Goal: Information Seeking & Learning: Learn about a topic

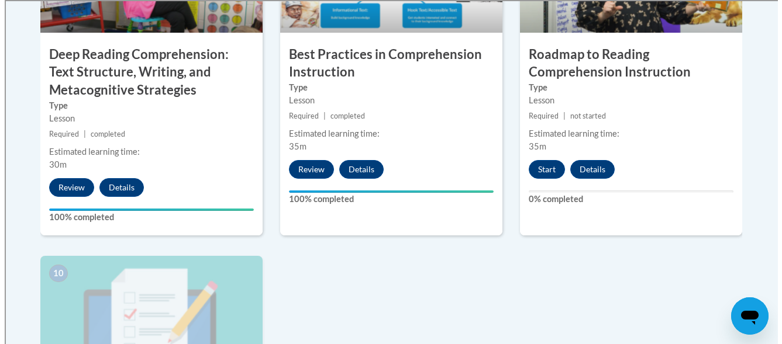
scroll to position [1154, 0]
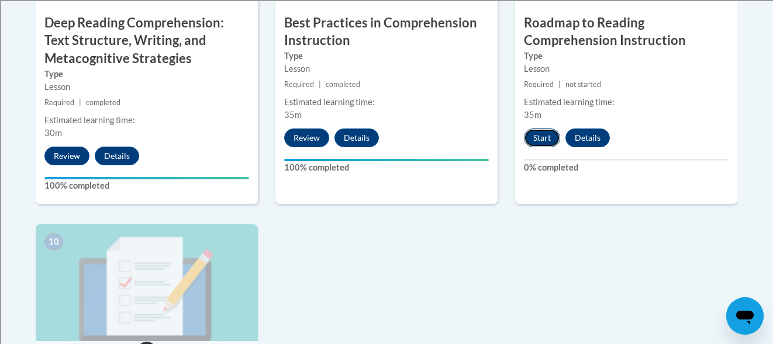
click at [535, 137] on button "Start" at bounding box center [542, 138] width 36 height 19
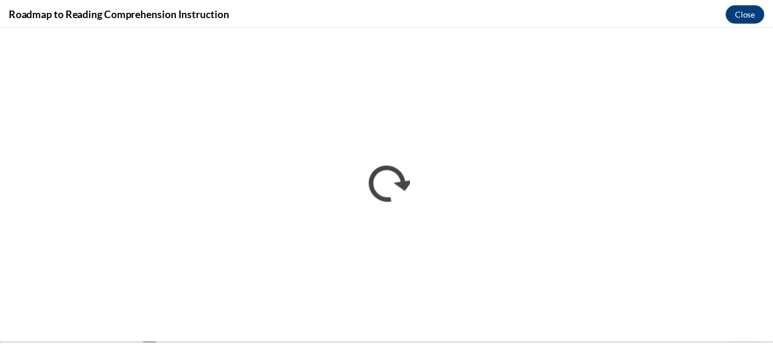
scroll to position [0, 0]
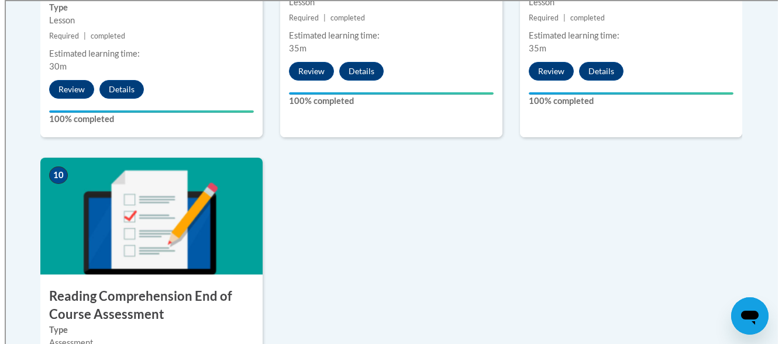
scroll to position [1293, 0]
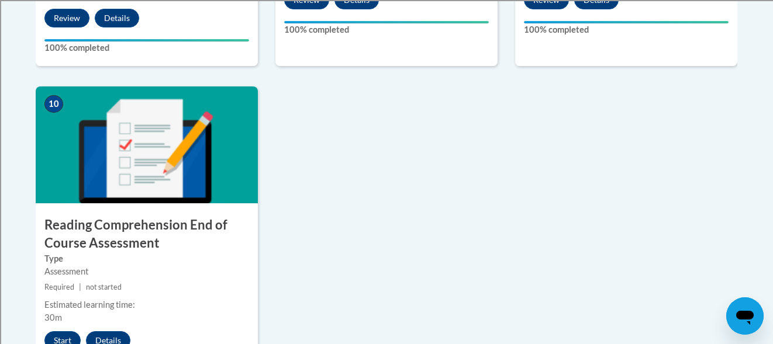
click at [62, 337] on button "Start" at bounding box center [62, 341] width 36 height 19
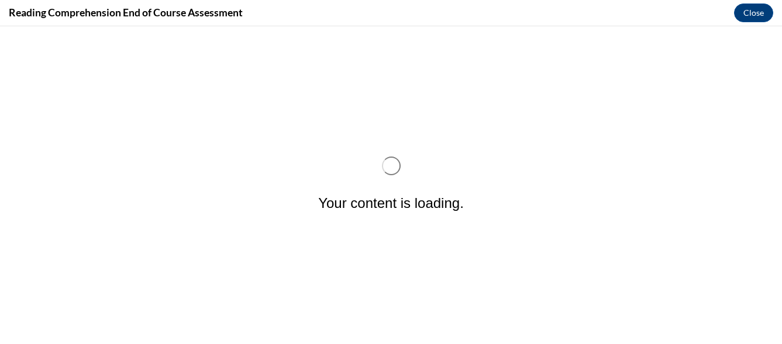
scroll to position [0, 0]
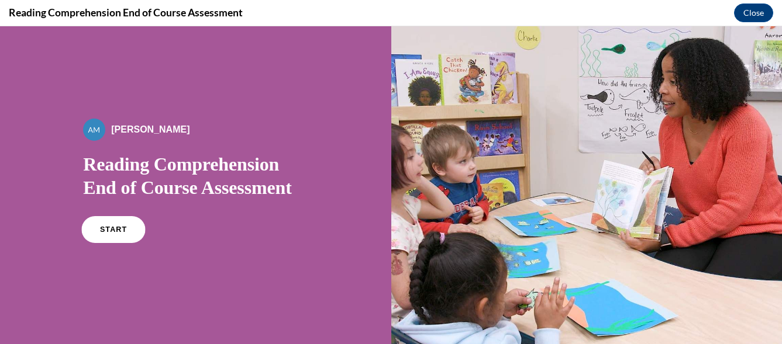
click at [102, 223] on link "START" at bounding box center [114, 229] width 64 height 27
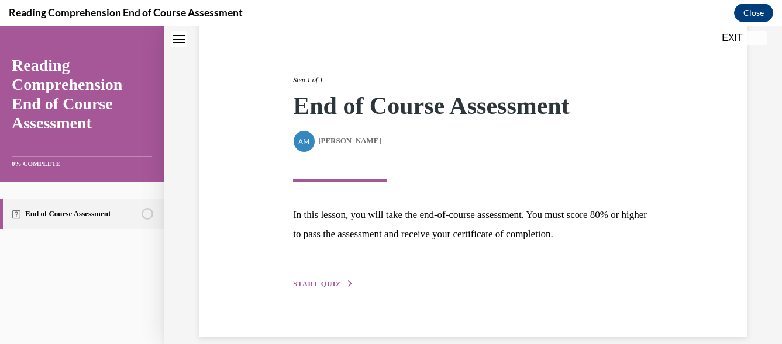
scroll to position [130, 0]
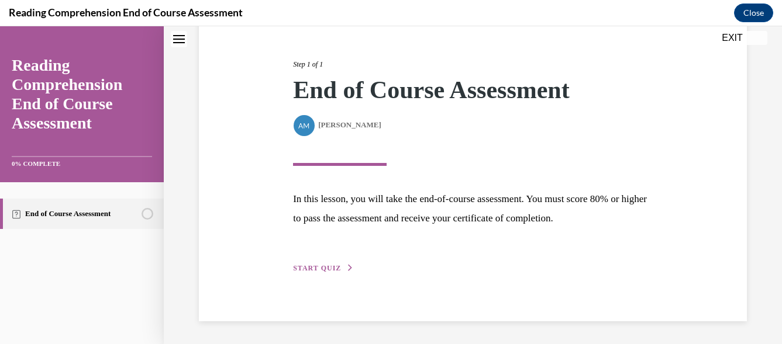
click at [325, 268] on span "START QUIZ" at bounding box center [317, 268] width 48 height 8
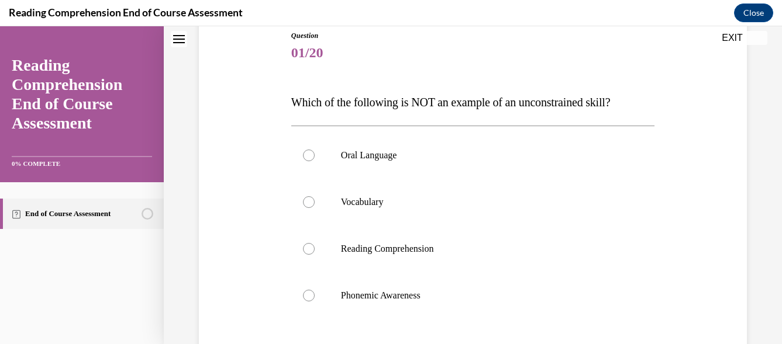
scroll to position [133, 0]
click at [310, 298] on div at bounding box center [309, 295] width 12 height 12
click at [310, 298] on input "Phonemic Awareness" at bounding box center [309, 295] width 12 height 12
radio input "true"
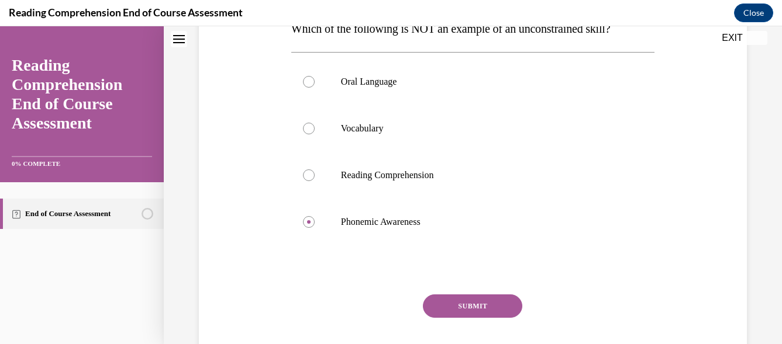
scroll to position [230, 0]
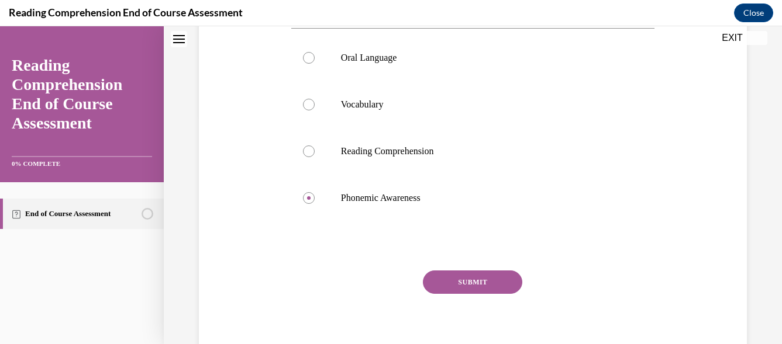
click at [461, 283] on button "SUBMIT" at bounding box center [472, 282] width 99 height 23
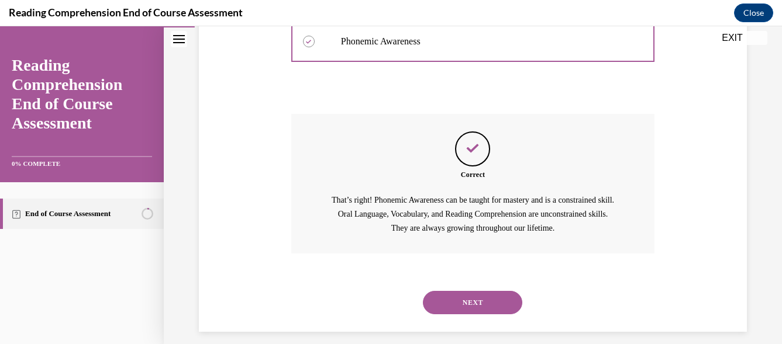
click at [490, 291] on button "NEXT" at bounding box center [472, 302] width 99 height 23
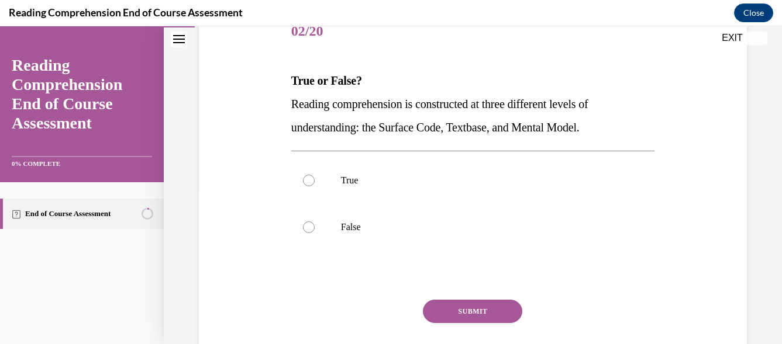
scroll to position [163, 0]
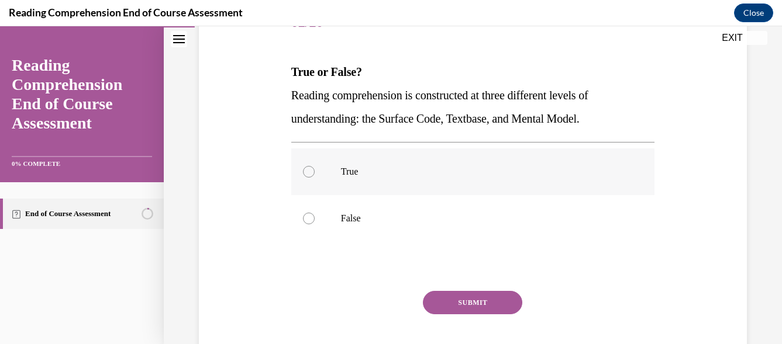
click at [304, 167] on div at bounding box center [309, 172] width 12 height 12
click at [304, 167] on input "True" at bounding box center [309, 172] width 12 height 12
radio input "true"
click at [446, 304] on button "SUBMIT" at bounding box center [472, 302] width 99 height 23
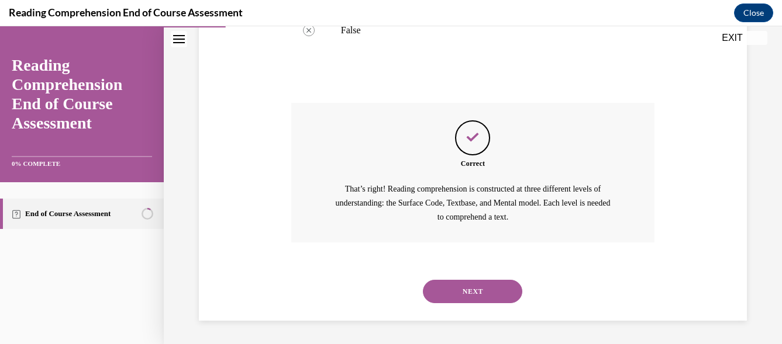
click at [501, 291] on button "NEXT" at bounding box center [472, 291] width 99 height 23
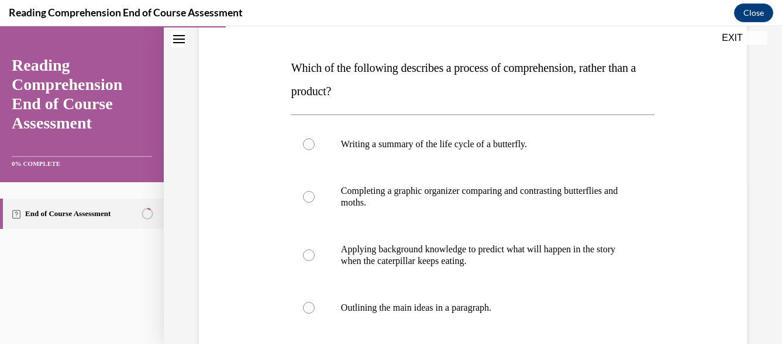
scroll to position [162, 0]
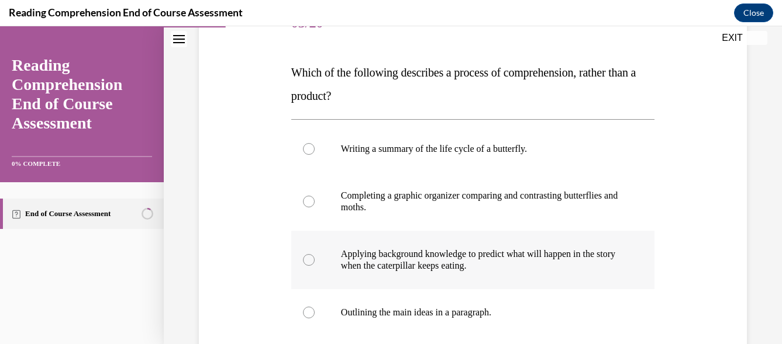
click at [333, 266] on label "Applying background knowledge to predict what will happen in the story when the…" at bounding box center [472, 260] width 363 height 58
click at [315, 266] on input "Applying background knowledge to predict what will happen in the story when the…" at bounding box center [309, 260] width 12 height 12
radio input "true"
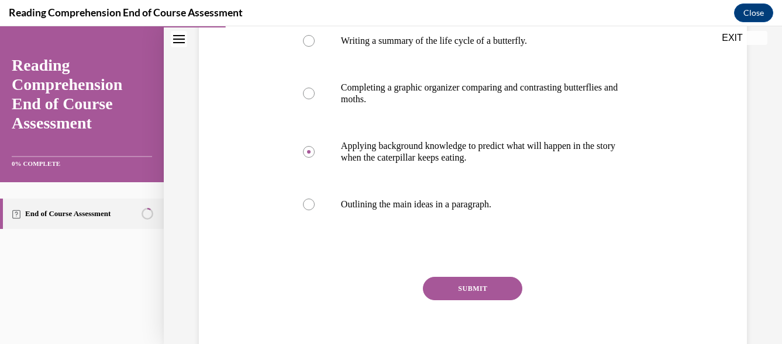
scroll to position [287, 0]
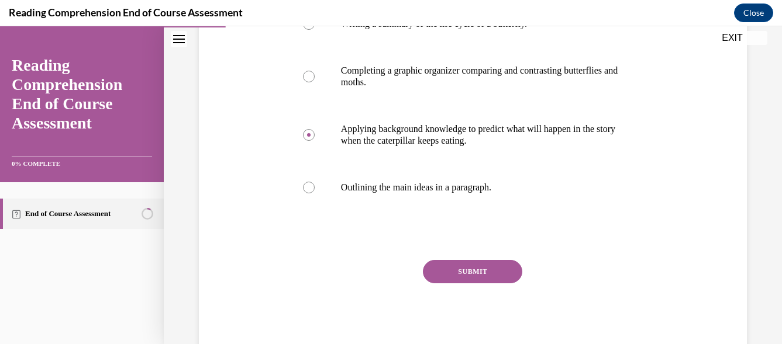
click at [461, 270] on button "SUBMIT" at bounding box center [472, 271] width 99 height 23
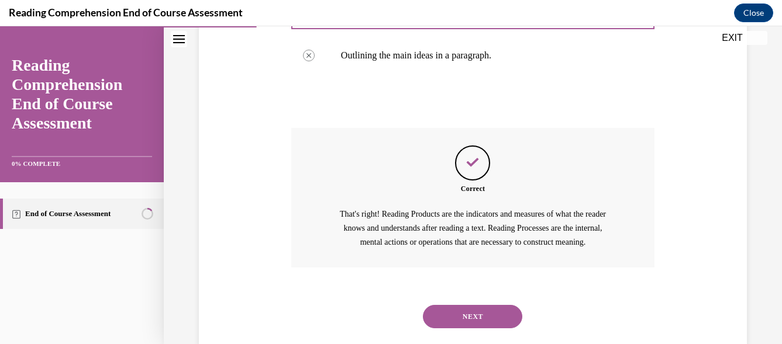
scroll to position [443, 0]
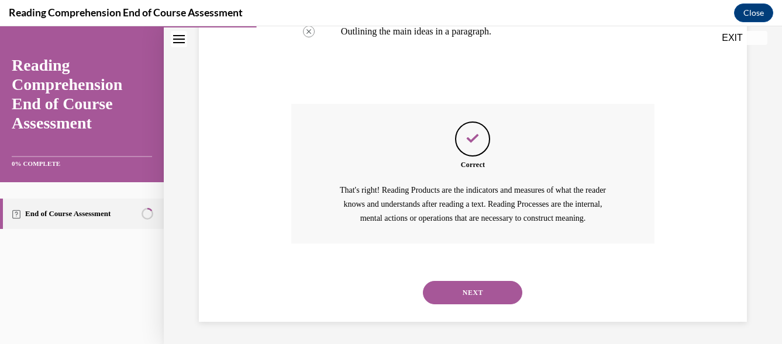
click at [459, 288] on button "NEXT" at bounding box center [472, 292] width 99 height 23
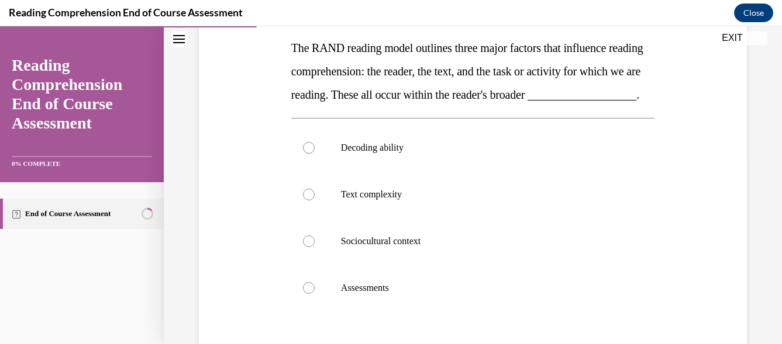
scroll to position [188, 0]
click at [305, 153] on div at bounding box center [309, 147] width 12 height 12
click at [305, 153] on input "Decoding ability" at bounding box center [309, 147] width 12 height 12
radio input "true"
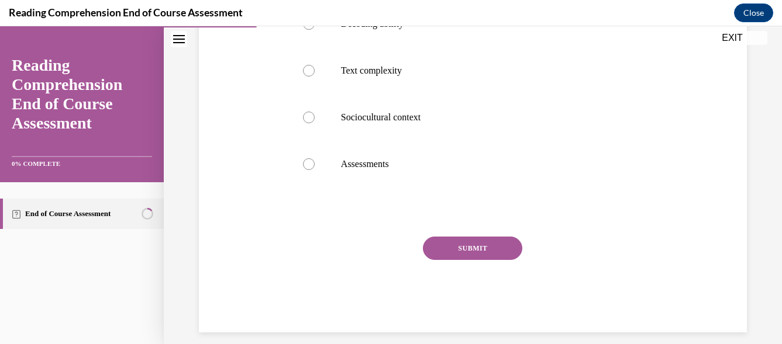
click at [471, 260] on button "SUBMIT" at bounding box center [472, 248] width 99 height 23
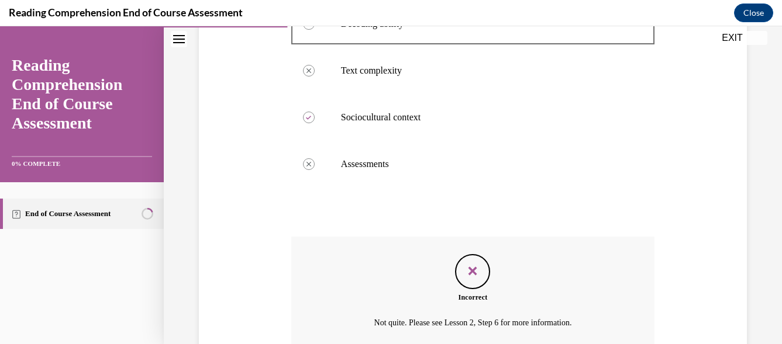
scroll to position [440, 0]
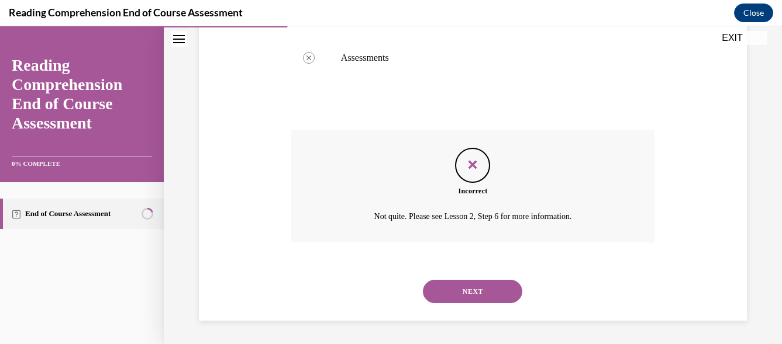
click at [449, 293] on button "NEXT" at bounding box center [472, 291] width 99 height 23
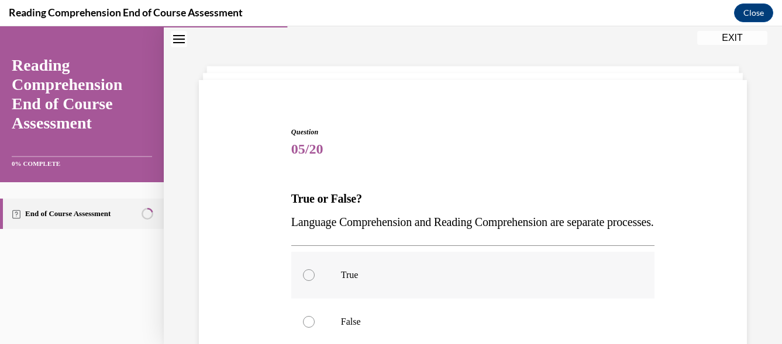
click at [314, 292] on label "True" at bounding box center [472, 275] width 363 height 47
click at [314, 281] on input "True" at bounding box center [309, 276] width 12 height 12
radio input "true"
drag, startPoint x: 779, startPoint y: 182, endPoint x: 546, endPoint y: 320, distance: 270.6
click at [546, 299] on label "True" at bounding box center [472, 275] width 363 height 47
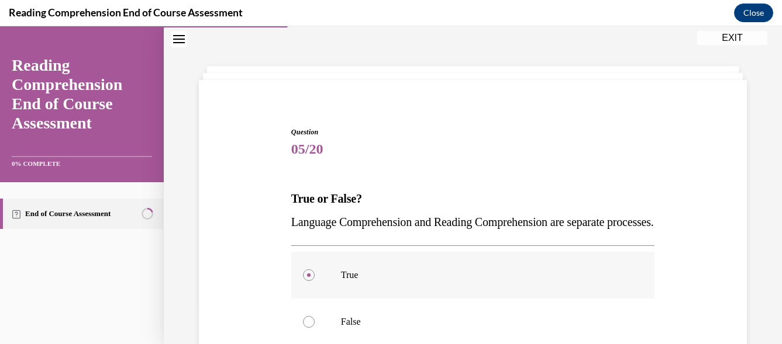
click at [315, 281] on input "True" at bounding box center [309, 276] width 12 height 12
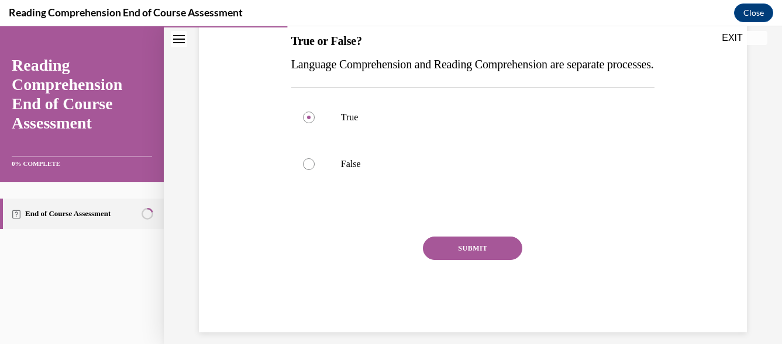
click at [453, 260] on button "SUBMIT" at bounding box center [472, 248] width 99 height 23
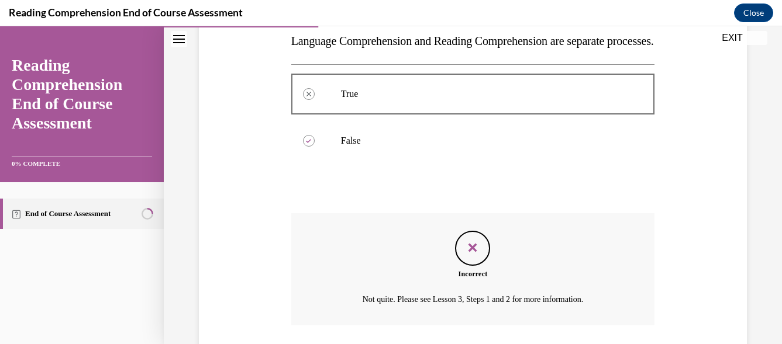
scroll to position [323, 0]
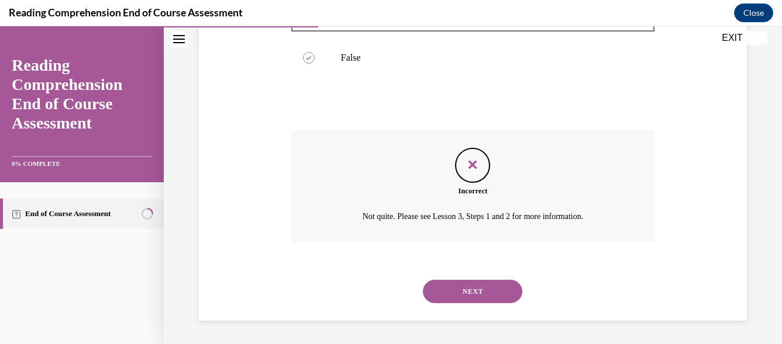
click at [473, 290] on button "NEXT" at bounding box center [472, 291] width 99 height 23
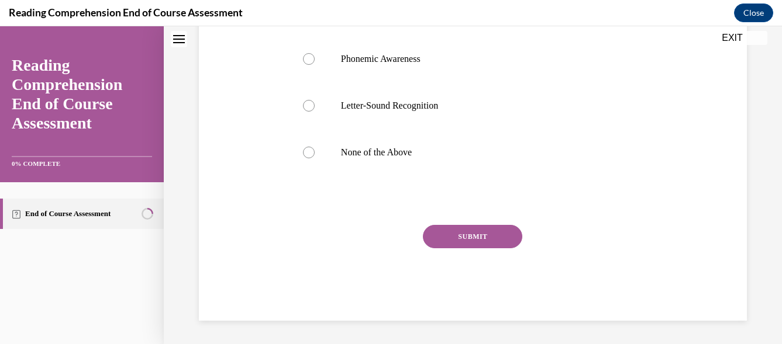
scroll to position [36, 0]
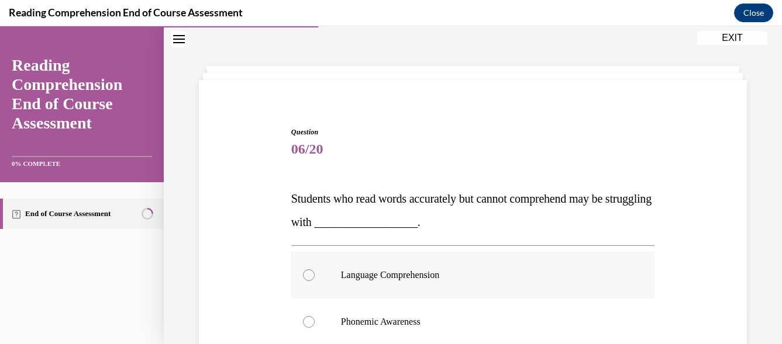
click at [302, 271] on label "Language Comprehension" at bounding box center [472, 275] width 363 height 47
click at [303, 271] on input "Language Comprehension" at bounding box center [309, 276] width 12 height 12
radio input "true"
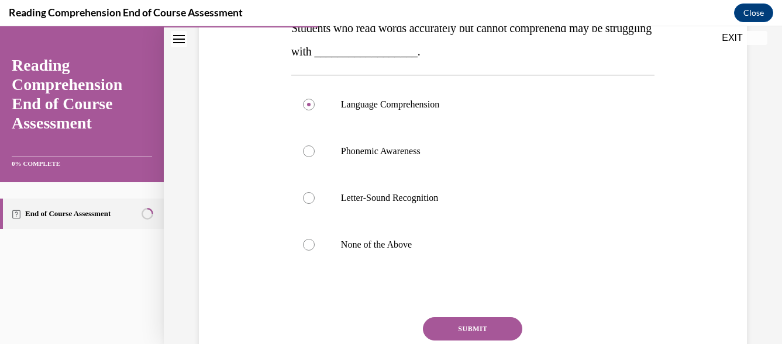
scroll to position [217, 0]
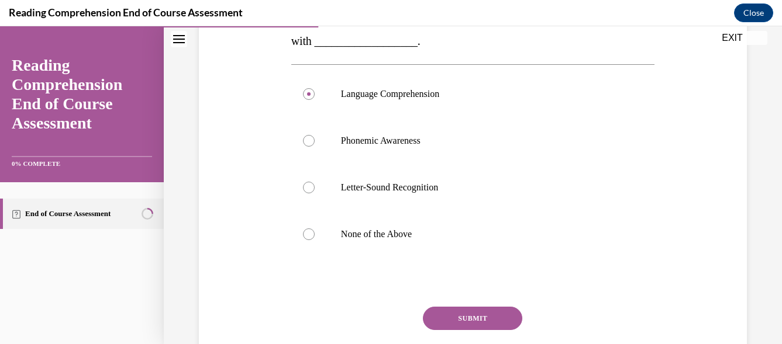
click at [457, 315] on button "SUBMIT" at bounding box center [472, 318] width 99 height 23
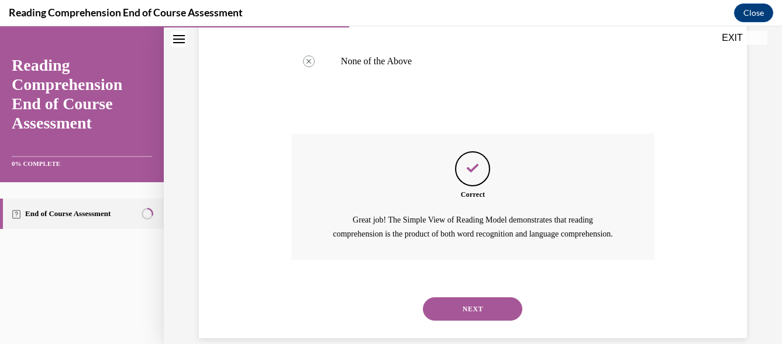
scroll to position [421, 0]
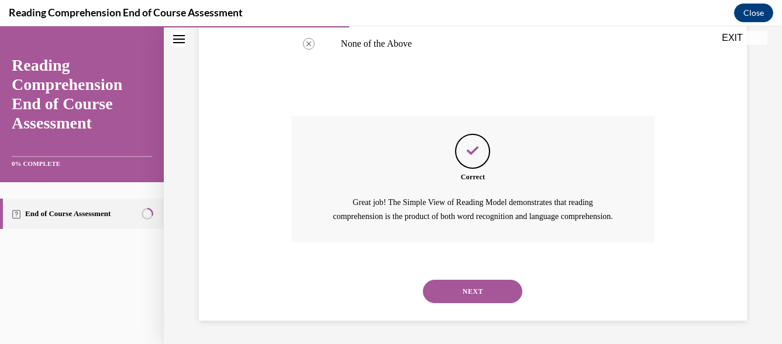
click at [485, 293] on button "NEXT" at bounding box center [472, 291] width 99 height 23
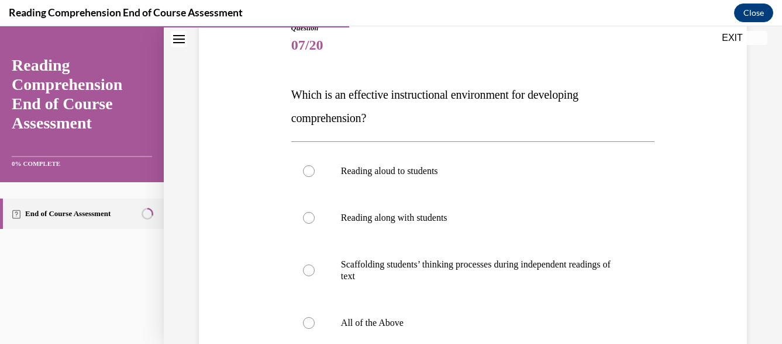
scroll to position [143, 0]
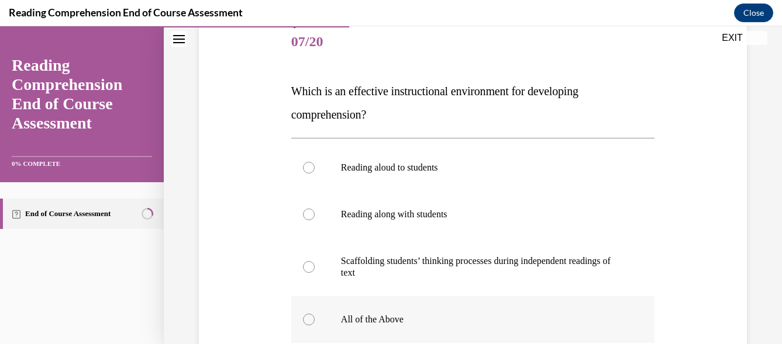
click at [303, 322] on div at bounding box center [309, 320] width 12 height 12
click at [303, 322] on input "All of the Above" at bounding box center [309, 320] width 12 height 12
radio input "true"
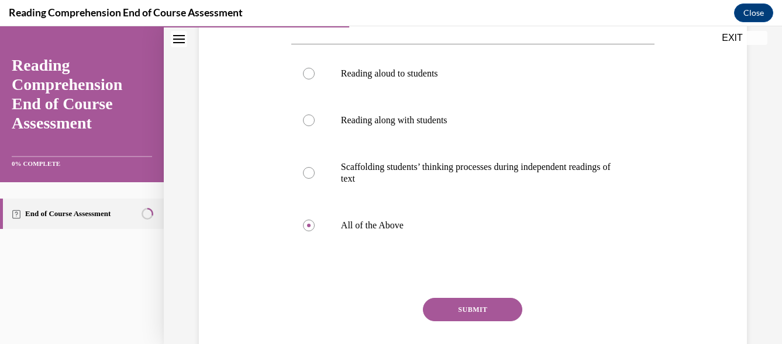
scroll to position [268, 0]
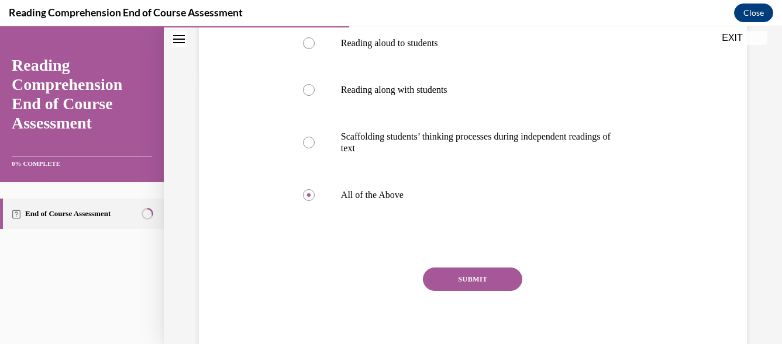
click at [501, 279] on button "SUBMIT" at bounding box center [472, 279] width 99 height 23
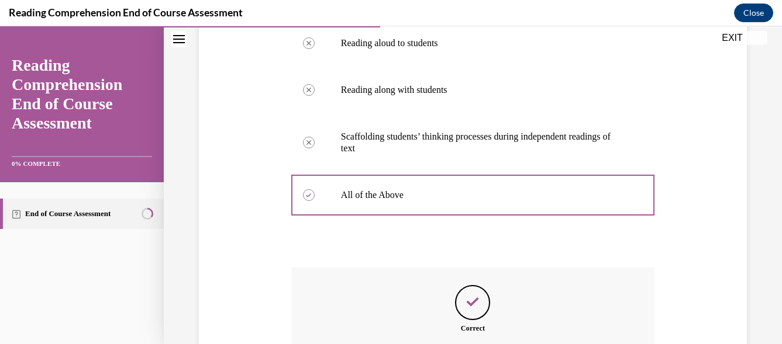
scroll to position [419, 0]
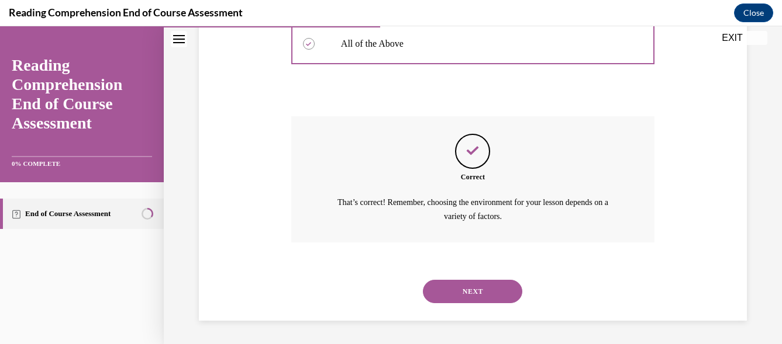
click at [485, 292] on button "NEXT" at bounding box center [472, 291] width 99 height 23
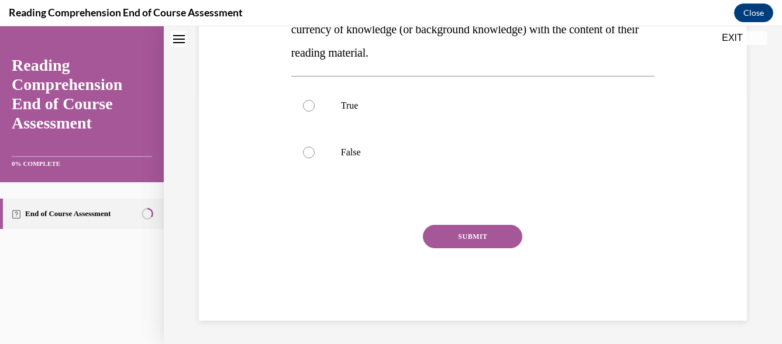
scroll to position [36, 0]
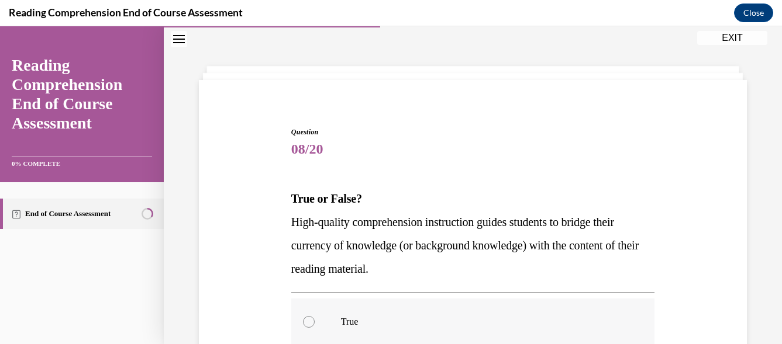
click at [305, 322] on div at bounding box center [309, 322] width 12 height 12
click at [305, 322] on input "True" at bounding box center [309, 322] width 12 height 12
radio input "true"
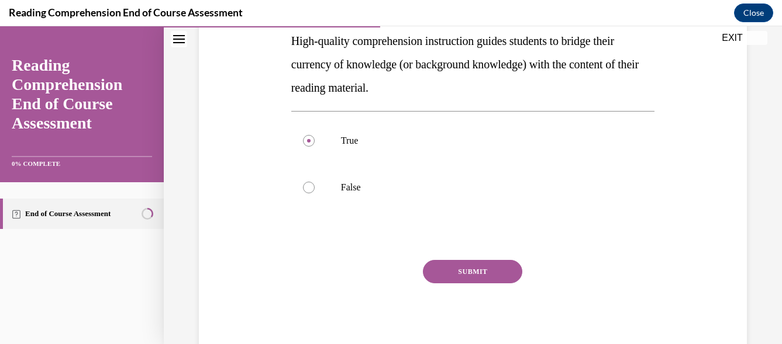
click at [458, 275] on button "SUBMIT" at bounding box center [472, 271] width 99 height 23
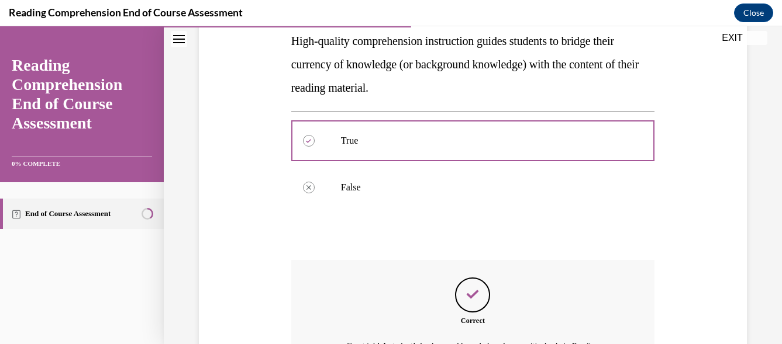
scroll to position [374, 0]
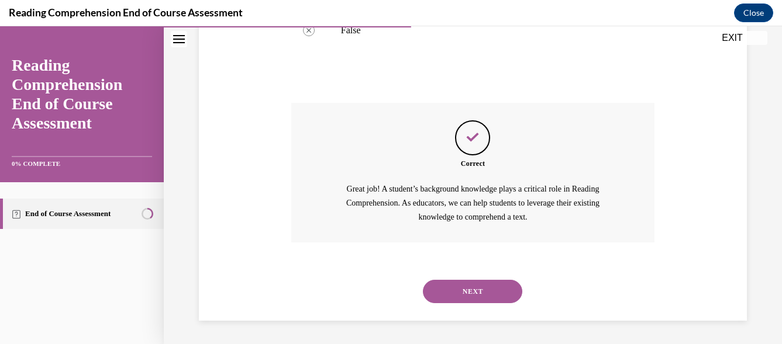
click at [499, 290] on button "NEXT" at bounding box center [472, 291] width 99 height 23
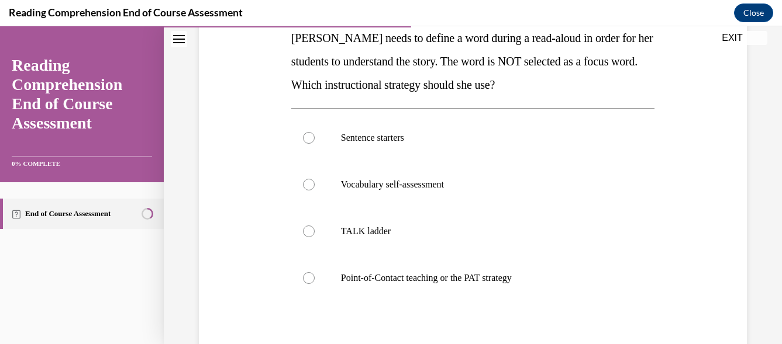
scroll to position [204, 0]
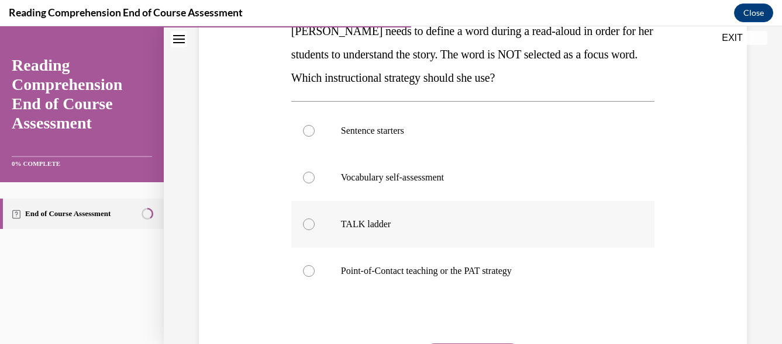
click at [306, 223] on div at bounding box center [309, 225] width 12 height 12
click at [306, 223] on input "TALK ladder" at bounding box center [309, 225] width 12 height 12
radio input "true"
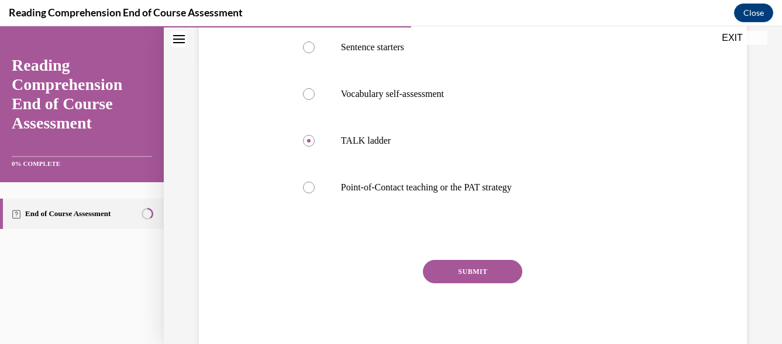
click at [487, 276] on button "SUBMIT" at bounding box center [472, 271] width 99 height 23
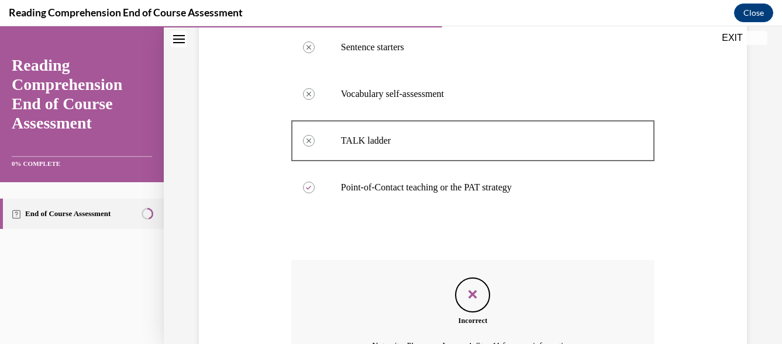
scroll to position [417, 0]
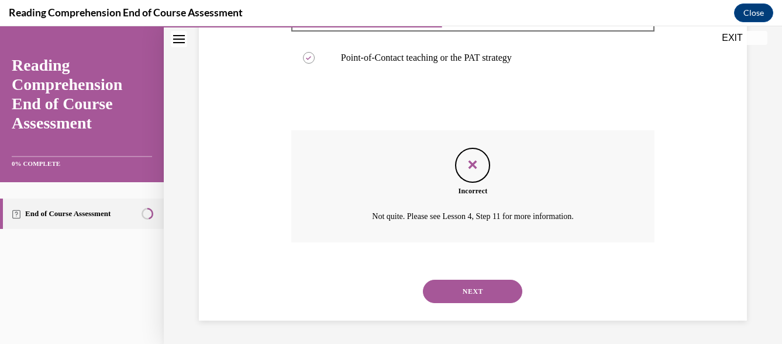
click at [483, 290] on button "NEXT" at bounding box center [472, 291] width 99 height 23
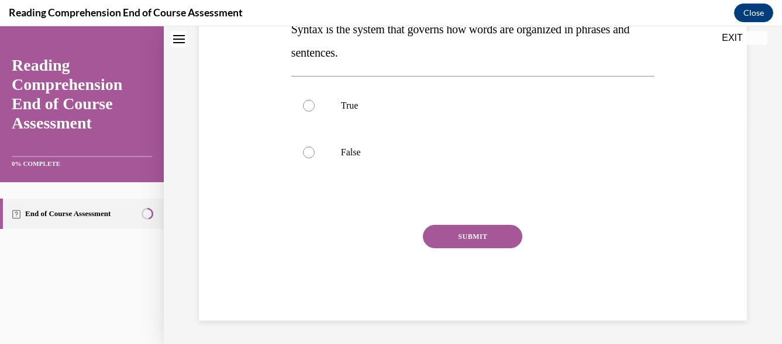
scroll to position [36, 0]
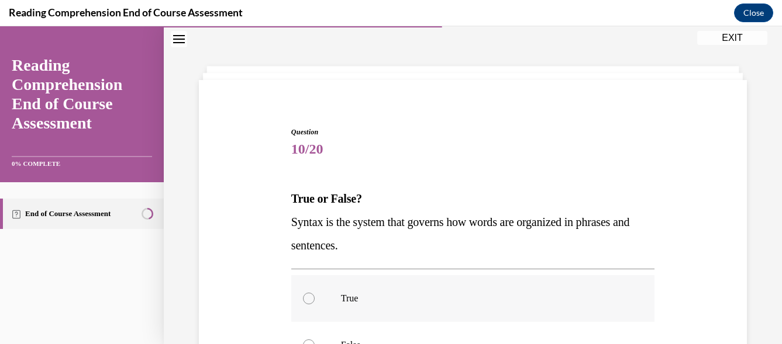
click at [318, 299] on label "True" at bounding box center [472, 298] width 363 height 47
click at [315, 299] on input "True" at bounding box center [309, 299] width 12 height 12
radio input "true"
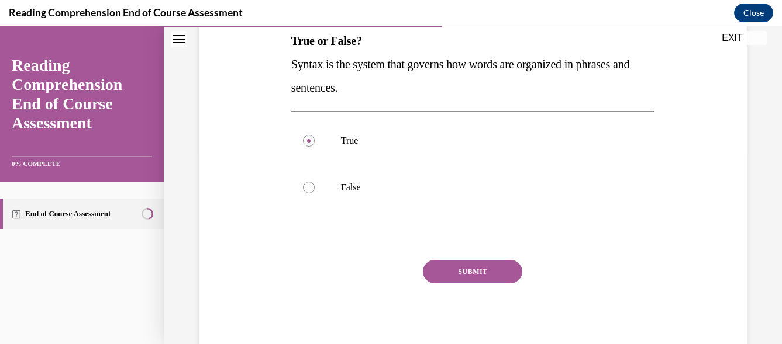
click at [500, 268] on button "SUBMIT" at bounding box center [472, 271] width 99 height 23
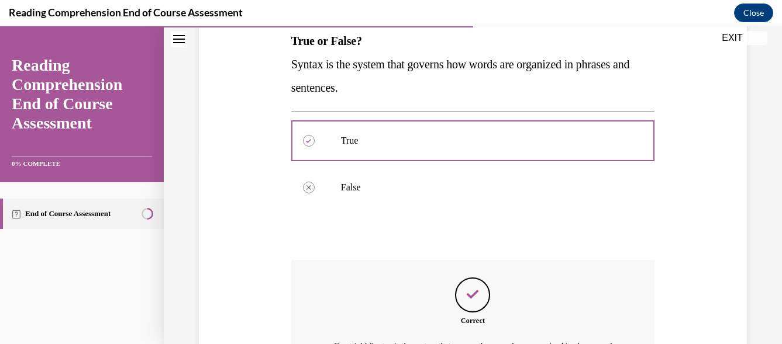
scroll to position [337, 0]
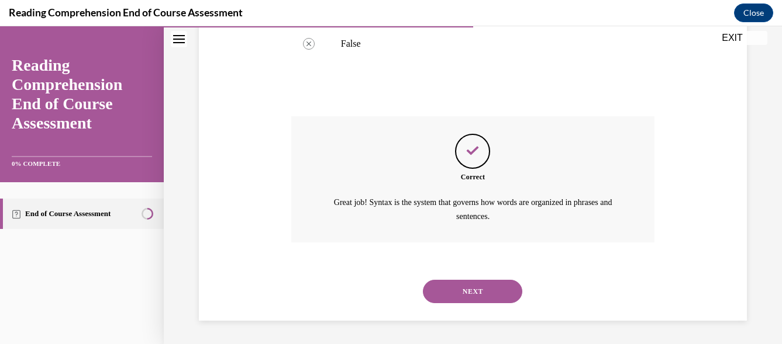
click at [483, 284] on button "NEXT" at bounding box center [472, 291] width 99 height 23
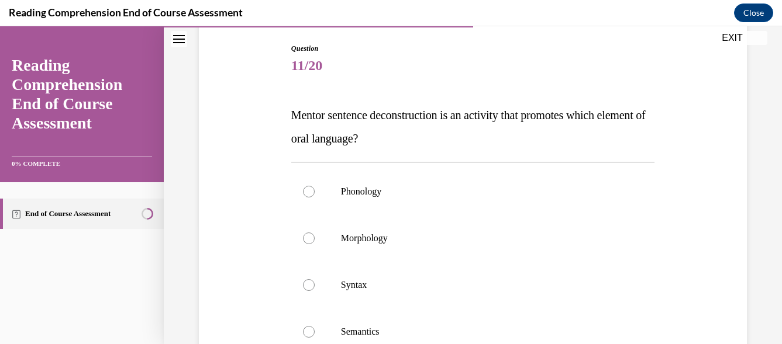
scroll to position [123, 0]
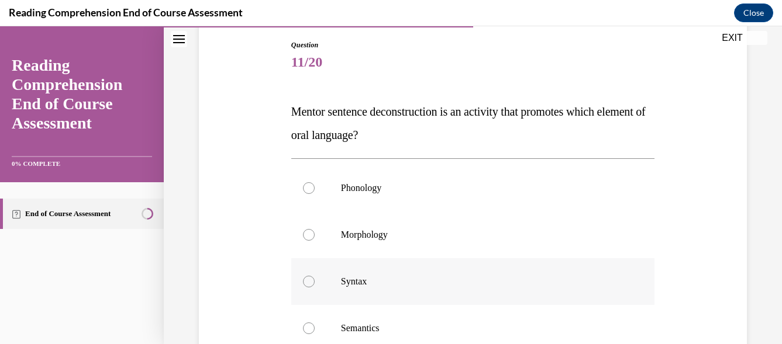
click at [367, 289] on label "Syntax" at bounding box center [472, 282] width 363 height 47
click at [315, 288] on input "Syntax" at bounding box center [309, 282] width 12 height 12
radio input "true"
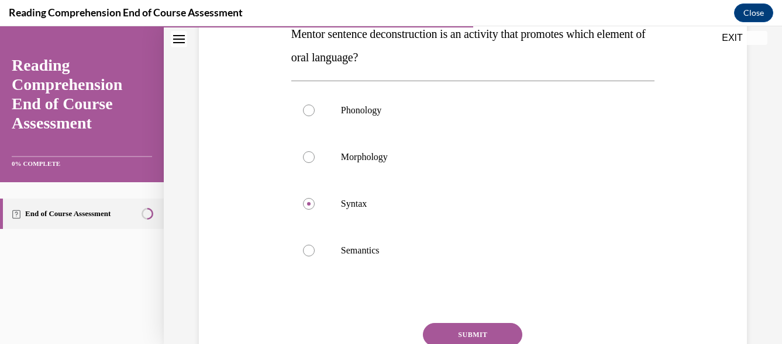
scroll to position [228, 0]
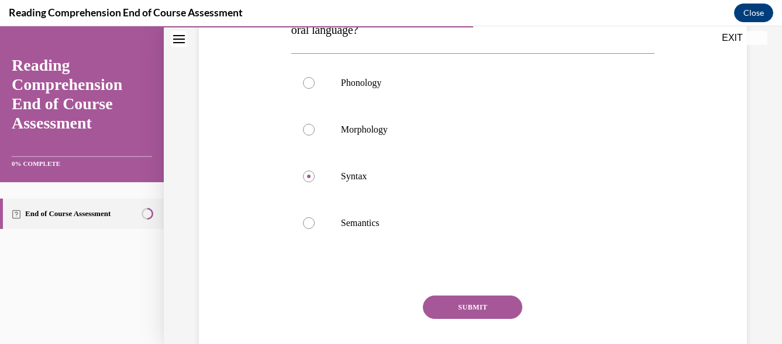
click at [489, 303] on button "SUBMIT" at bounding box center [472, 307] width 99 height 23
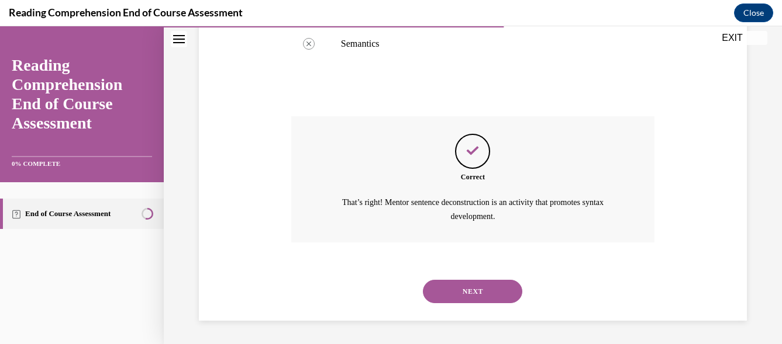
click at [477, 289] on button "NEXT" at bounding box center [472, 291] width 99 height 23
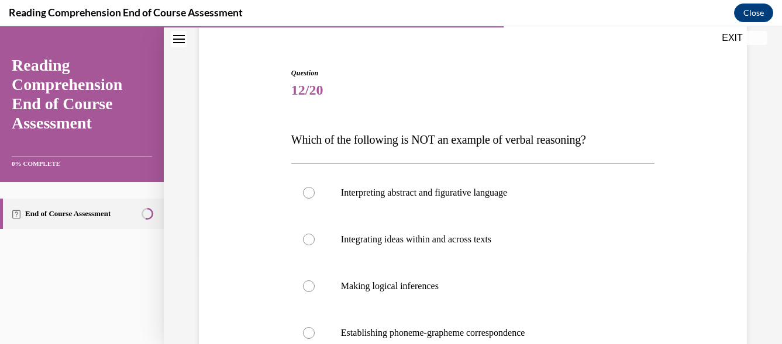
scroll to position [105, 0]
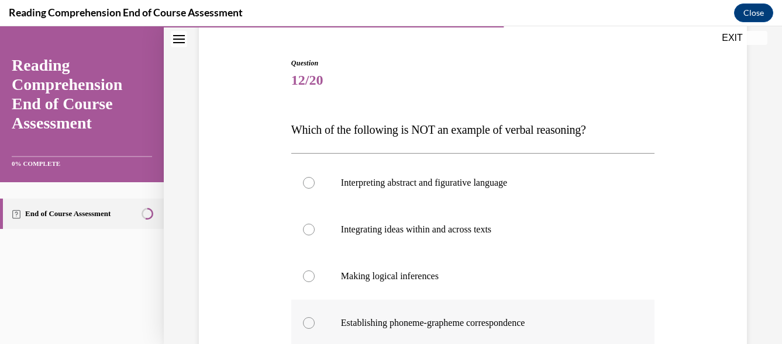
click at [306, 320] on div at bounding box center [309, 324] width 12 height 12
click at [306, 320] on input "Establishing phoneme-grapheme correspondence" at bounding box center [309, 324] width 12 height 12
radio input "true"
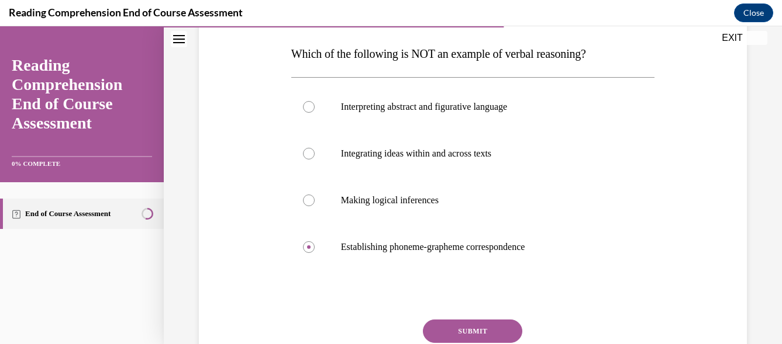
scroll to position [197, 0]
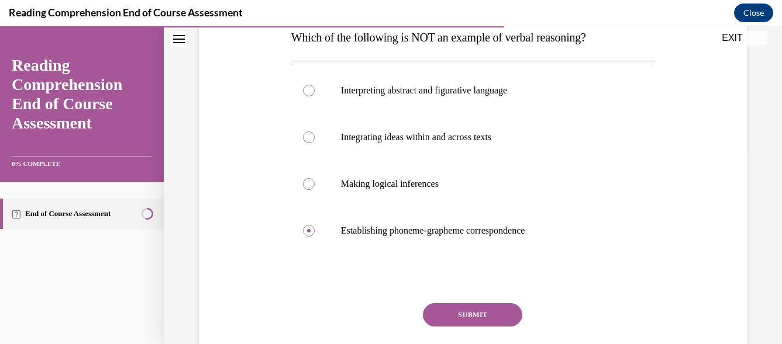
click at [499, 311] on button "SUBMIT" at bounding box center [472, 315] width 99 height 23
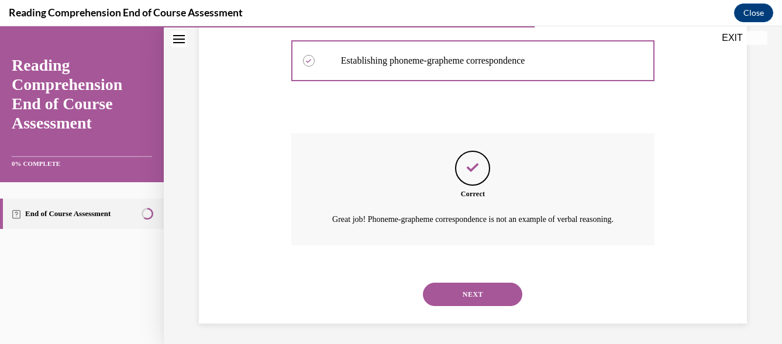
click at [503, 305] on button "NEXT" at bounding box center [472, 294] width 99 height 23
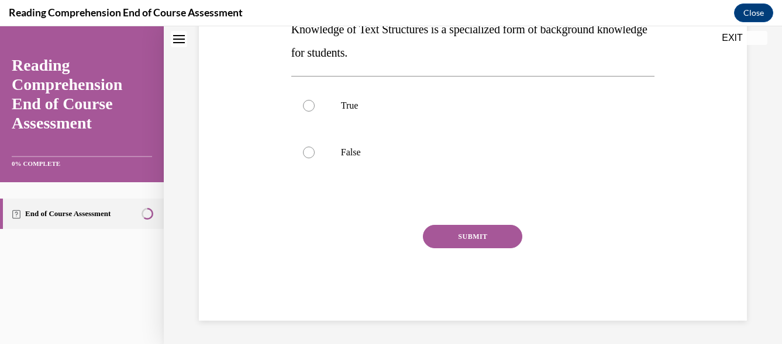
scroll to position [36, 0]
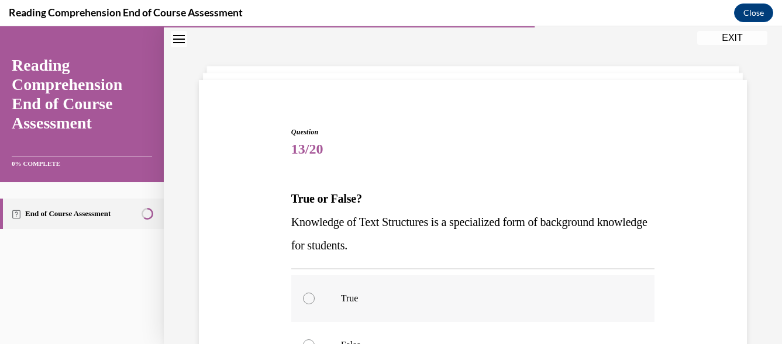
click at [313, 301] on label "True" at bounding box center [472, 298] width 363 height 47
click at [313, 301] on input "True" at bounding box center [309, 299] width 12 height 12
radio input "true"
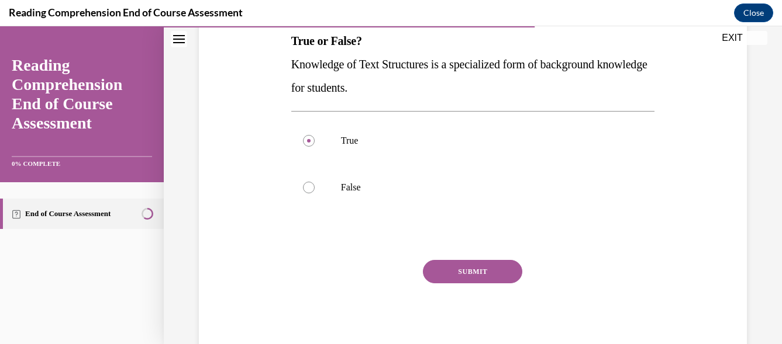
click at [478, 275] on button "SUBMIT" at bounding box center [472, 271] width 99 height 23
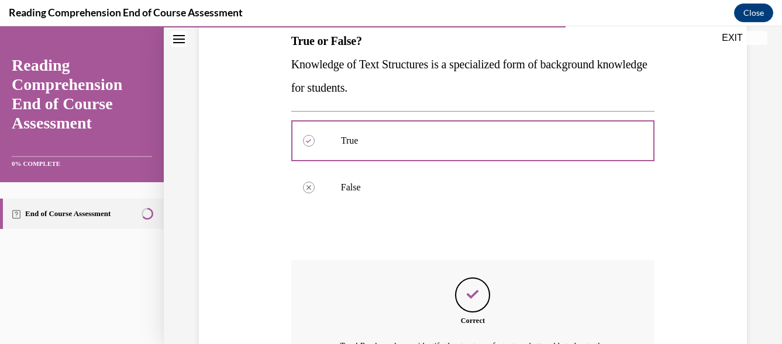
scroll to position [337, 0]
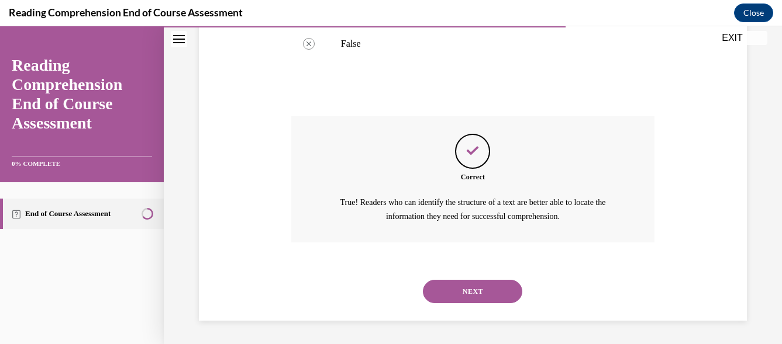
click at [500, 290] on button "NEXT" at bounding box center [472, 291] width 99 height 23
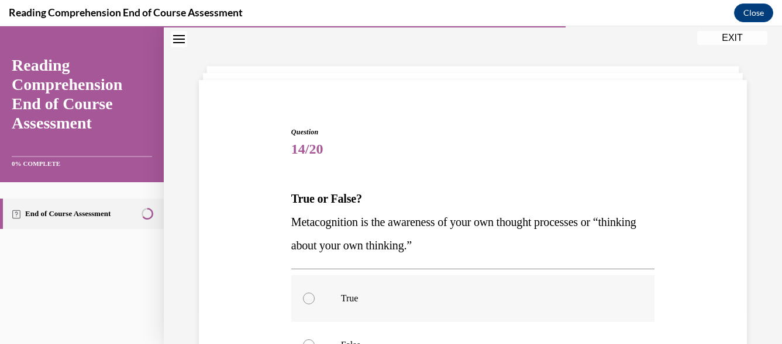
click at [308, 299] on div at bounding box center [309, 299] width 12 height 12
click at [308, 299] on input "True" at bounding box center [309, 299] width 12 height 12
radio input "true"
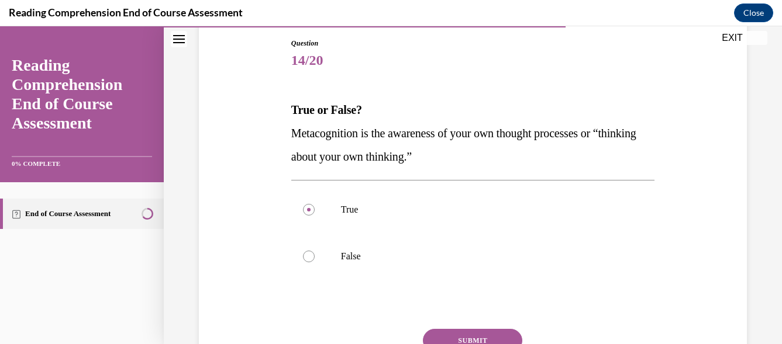
scroll to position [130, 0]
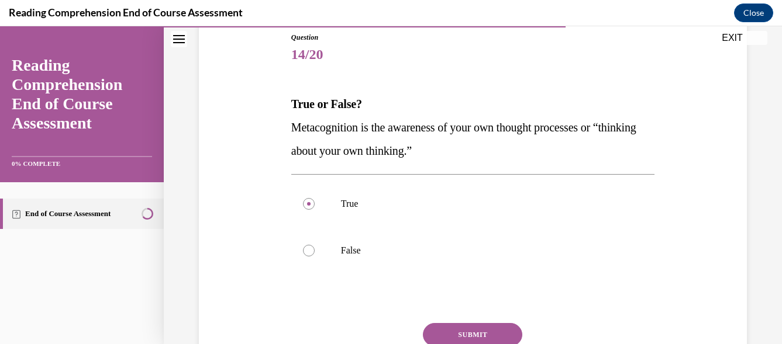
click at [494, 335] on button "SUBMIT" at bounding box center [472, 334] width 99 height 23
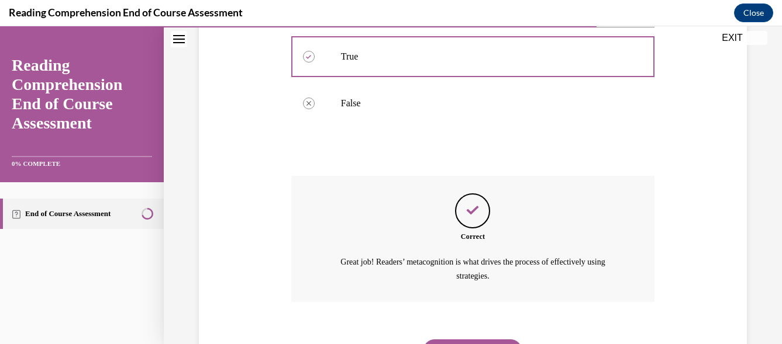
scroll to position [310, 0]
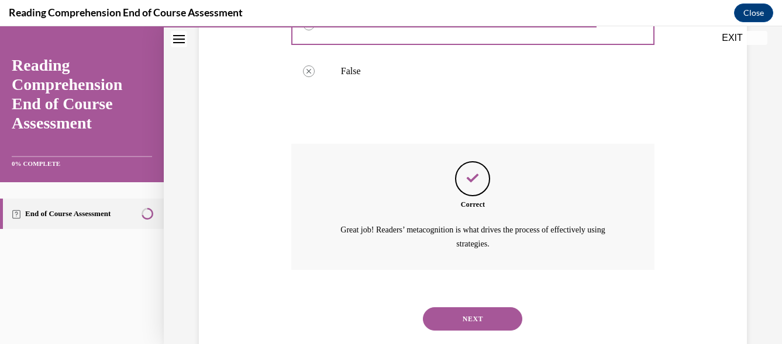
click at [467, 320] on button "NEXT" at bounding box center [472, 319] width 99 height 23
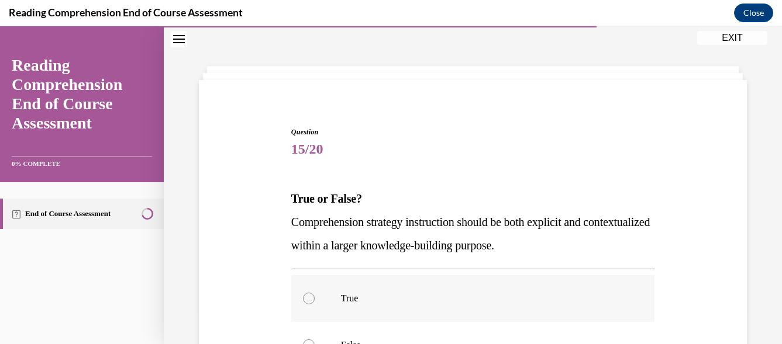
click at [309, 305] on label "True" at bounding box center [472, 298] width 363 height 47
click at [309, 305] on input "True" at bounding box center [309, 299] width 12 height 12
radio input "true"
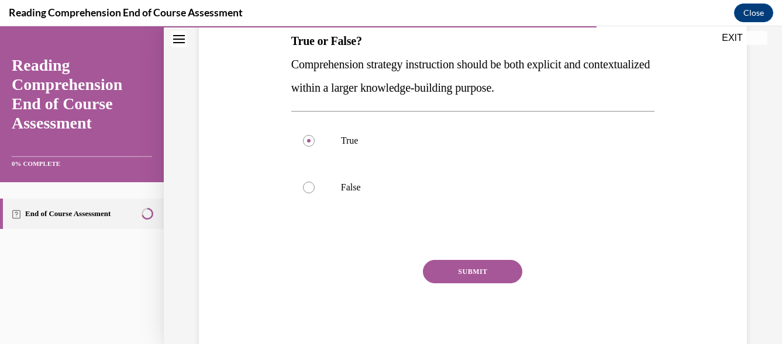
click at [456, 272] on button "SUBMIT" at bounding box center [472, 271] width 99 height 23
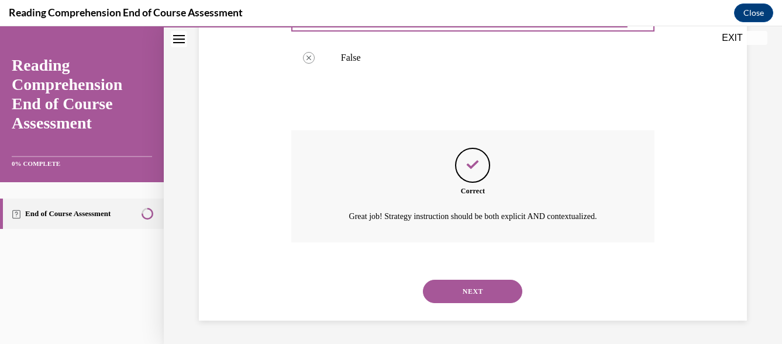
click at [495, 290] on button "NEXT" at bounding box center [472, 291] width 99 height 23
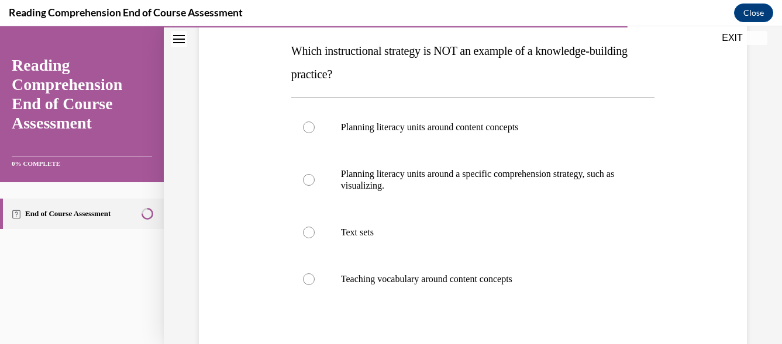
scroll to position [182, 0]
click at [306, 233] on div at bounding box center [309, 234] width 12 height 12
click at [306, 233] on input "Text sets" at bounding box center [309, 234] width 12 height 12
radio input "true"
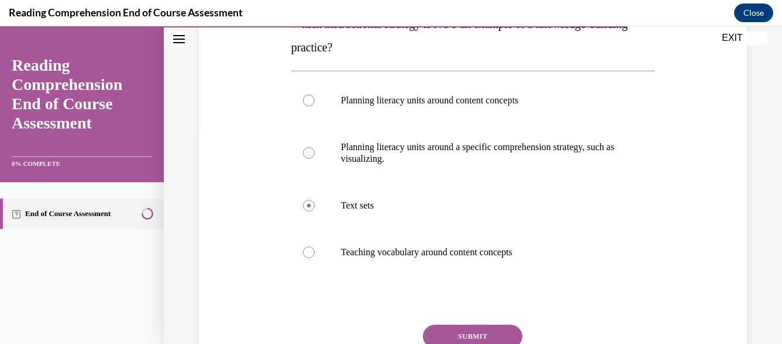
scroll to position [218, 0]
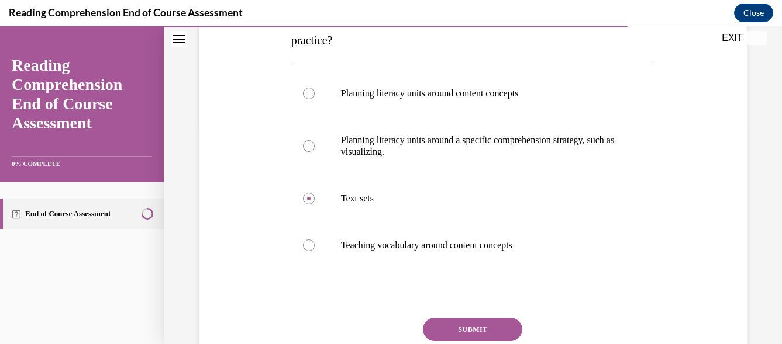
click at [484, 325] on button "SUBMIT" at bounding box center [472, 329] width 99 height 23
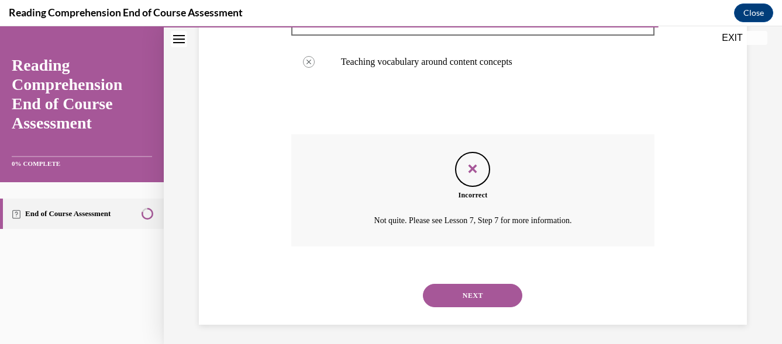
click at [447, 298] on button "NEXT" at bounding box center [472, 295] width 99 height 23
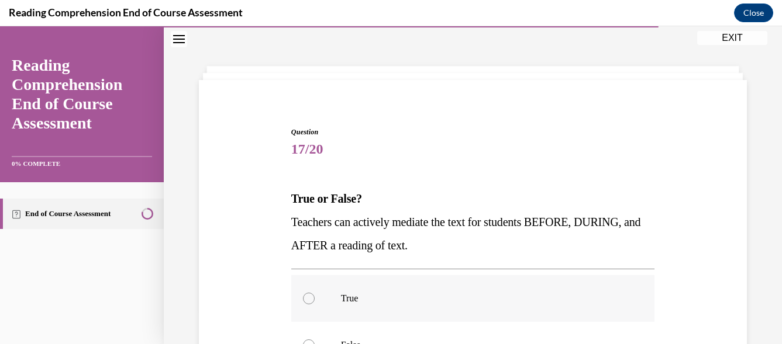
click at [305, 294] on div at bounding box center [309, 299] width 12 height 12
click at [305, 294] on input "True" at bounding box center [309, 299] width 12 height 12
radio input "true"
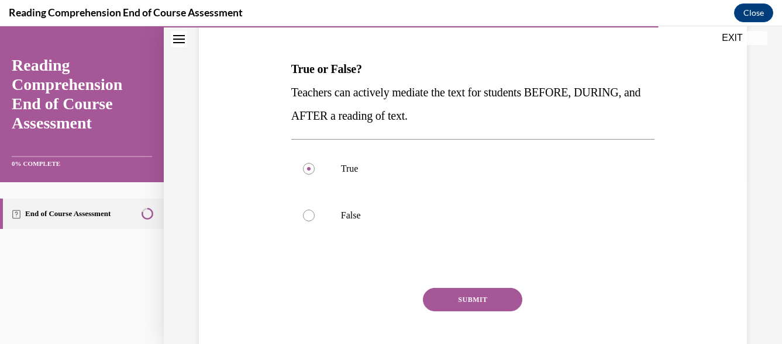
scroll to position [165, 0]
click at [505, 299] on button "SUBMIT" at bounding box center [472, 300] width 99 height 23
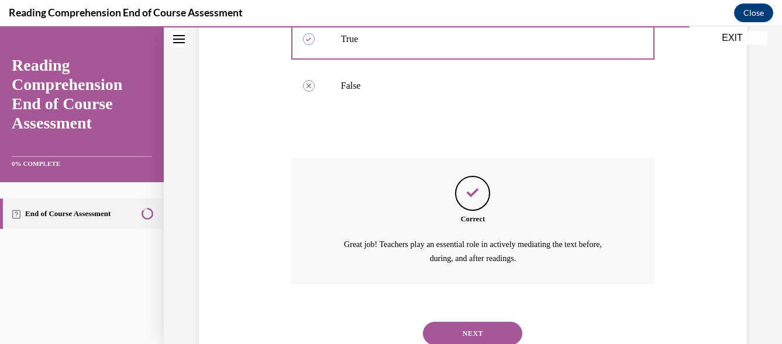
scroll to position [315, 0]
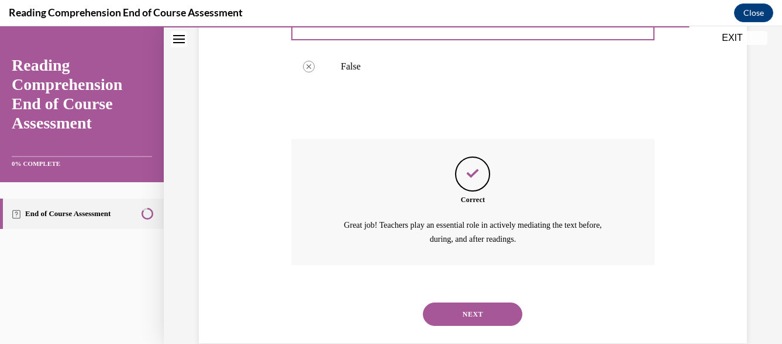
click at [478, 312] on button "NEXT" at bounding box center [472, 314] width 99 height 23
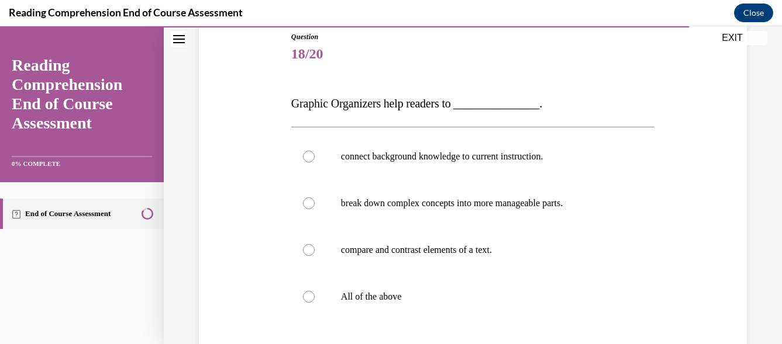
scroll to position [150, 0]
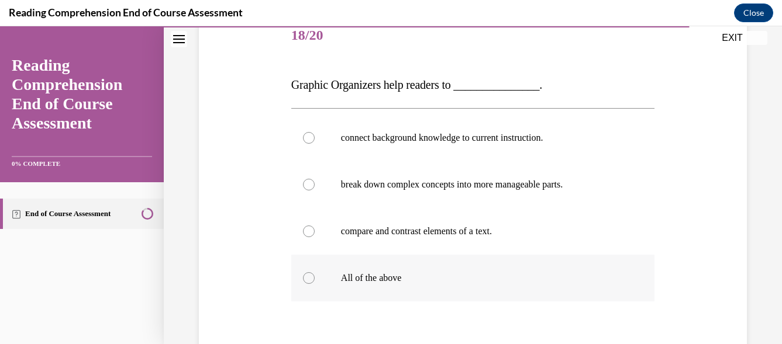
click at [305, 279] on div at bounding box center [309, 279] width 12 height 12
click at [305, 279] on input "All of the above" at bounding box center [309, 279] width 12 height 12
radio input "true"
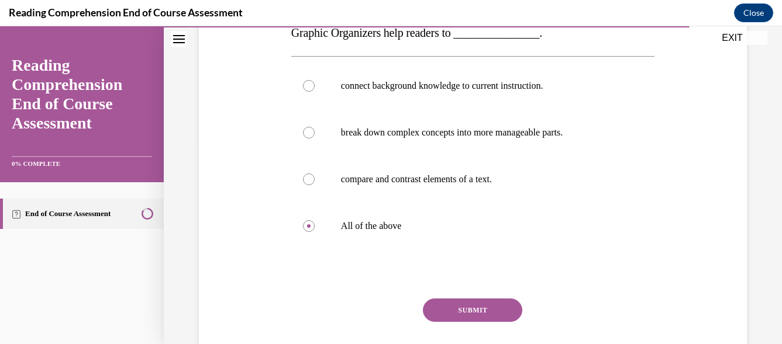
scroll to position [211, 0]
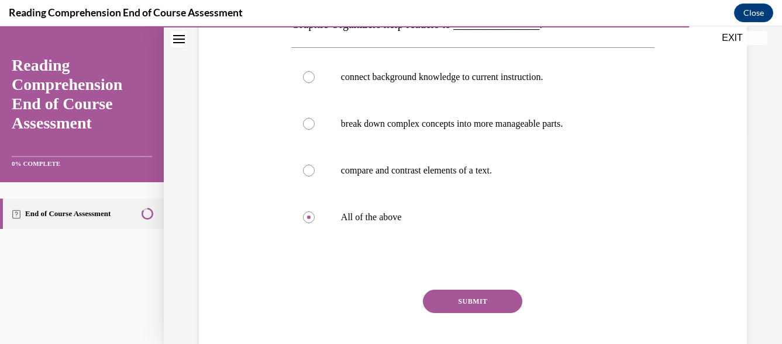
click at [501, 300] on button "SUBMIT" at bounding box center [472, 301] width 99 height 23
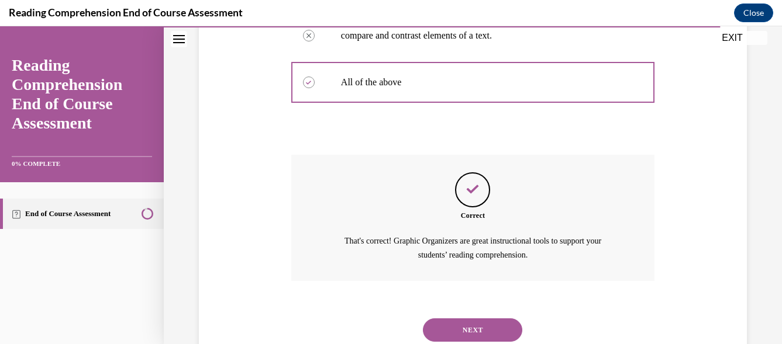
scroll to position [349, 0]
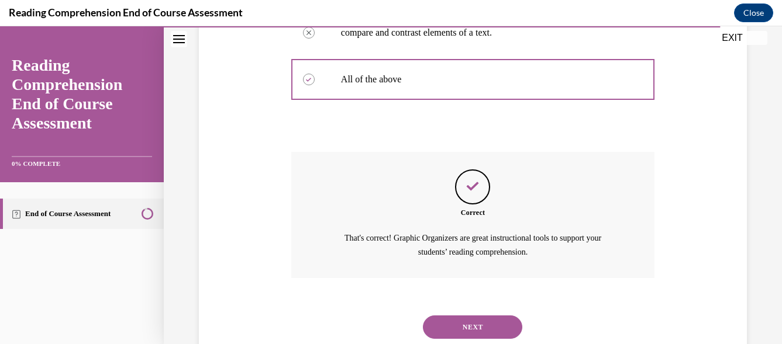
click at [508, 321] on button "NEXT" at bounding box center [472, 327] width 99 height 23
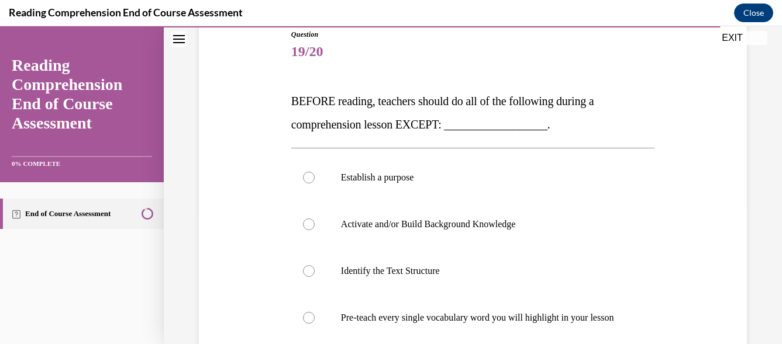
scroll to position [159, 0]
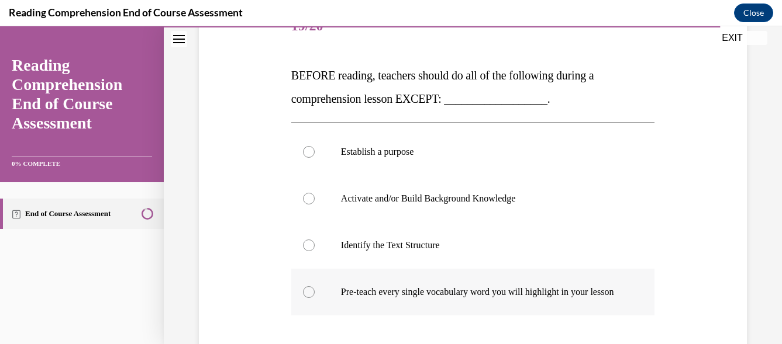
click at [304, 294] on div at bounding box center [309, 293] width 12 height 12
click at [304, 294] on input "Pre-teach every single vocabulary word you will highlight in your lesson" at bounding box center [309, 293] width 12 height 12
radio input "true"
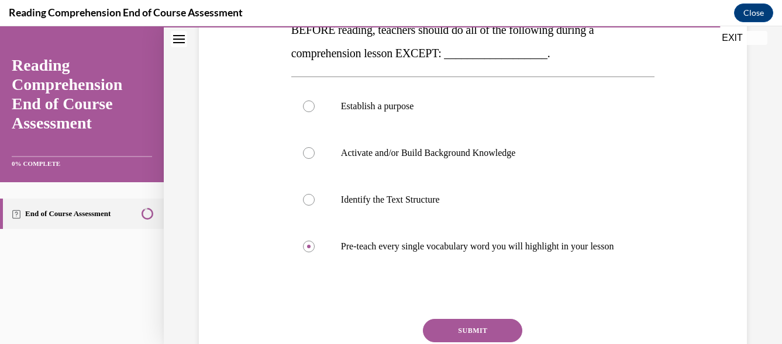
scroll to position [207, 0]
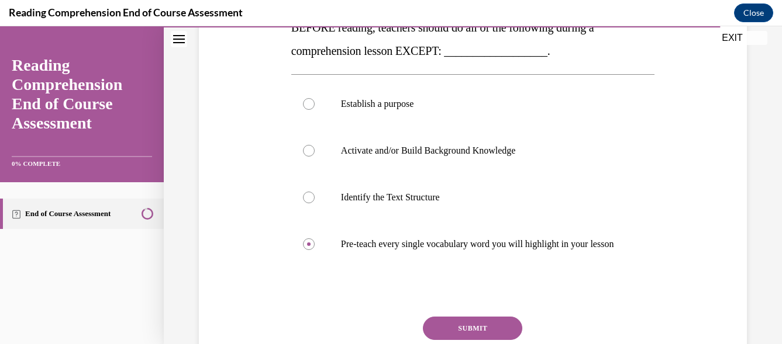
click at [486, 336] on button "SUBMIT" at bounding box center [472, 328] width 99 height 23
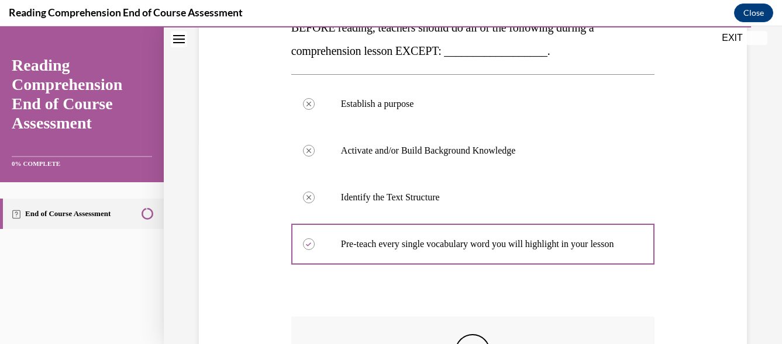
scroll to position [419, 0]
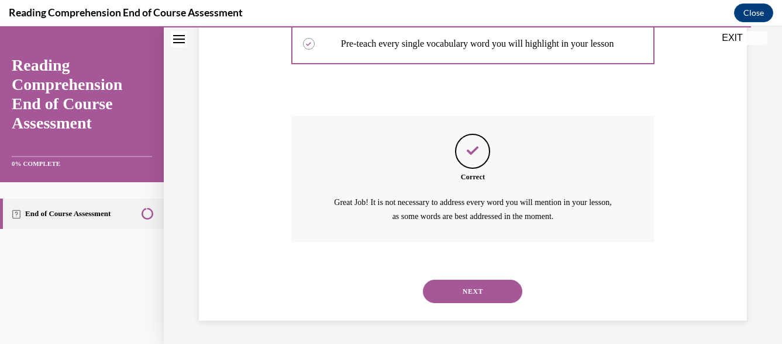
click at [444, 291] on button "NEXT" at bounding box center [472, 291] width 99 height 23
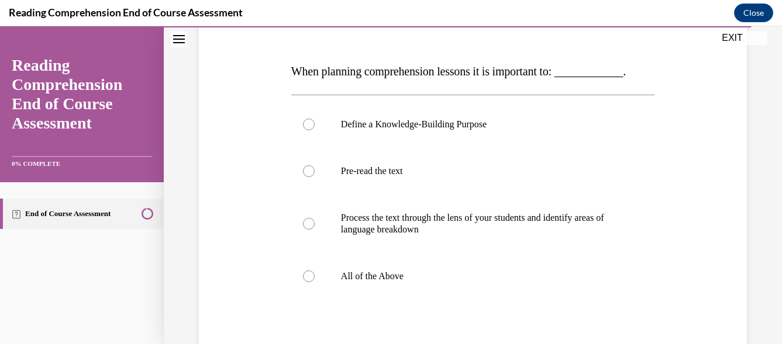
scroll to position [177, 0]
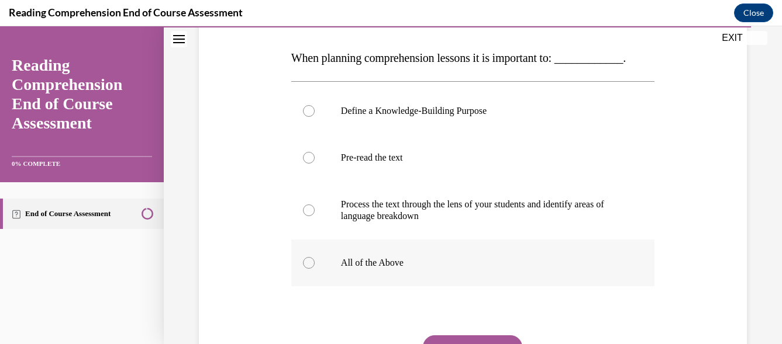
click at [308, 264] on div at bounding box center [309, 263] width 12 height 12
click at [308, 264] on input "All of the Above" at bounding box center [309, 263] width 12 height 12
radio input "true"
click at [490, 339] on button "SUBMIT" at bounding box center [472, 347] width 99 height 23
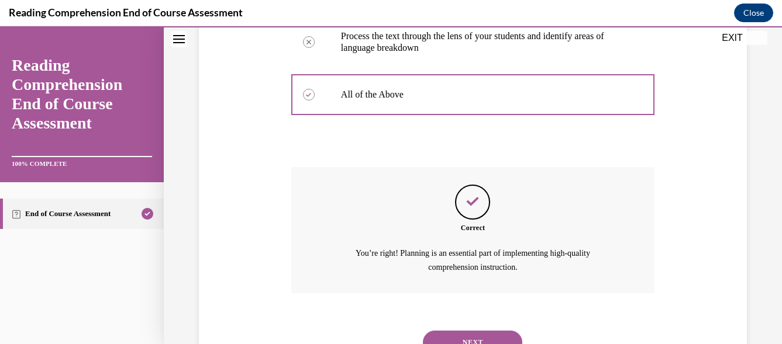
scroll to position [348, 0]
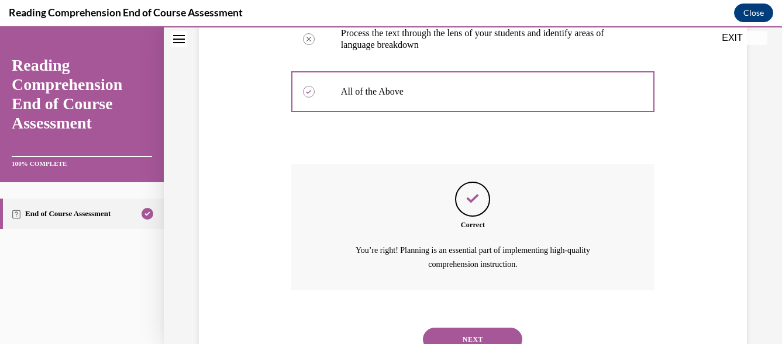
click at [494, 332] on button "NEXT" at bounding box center [472, 339] width 99 height 23
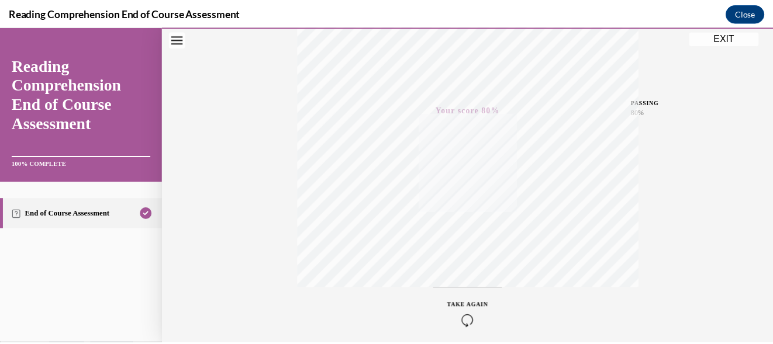
scroll to position [234, 0]
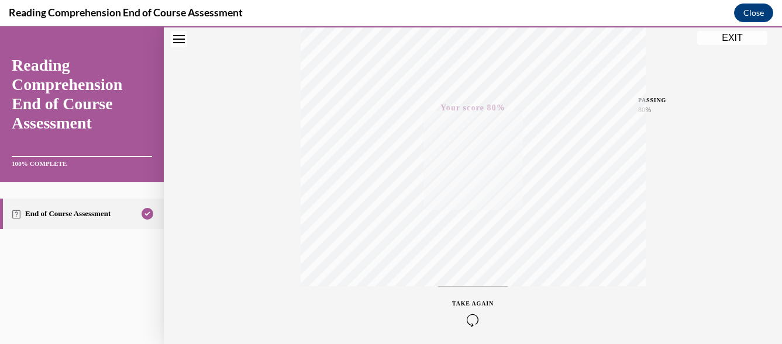
click at [737, 38] on button "EXIT" at bounding box center [732, 38] width 70 height 14
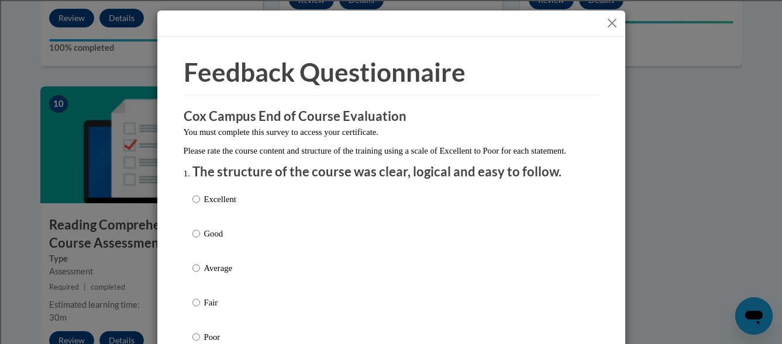
click at [606, 20] on button "Close" at bounding box center [612, 23] width 15 height 15
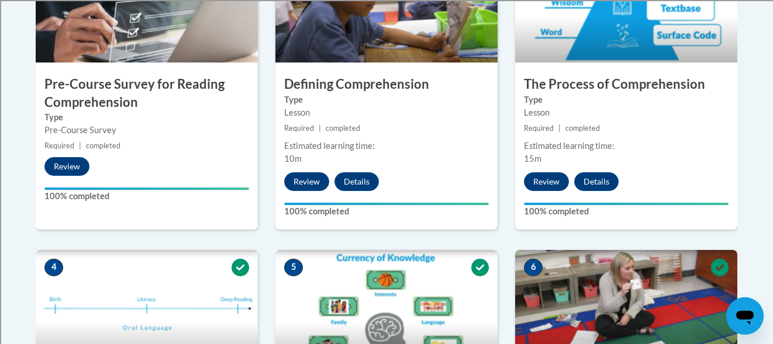
scroll to position [0, 0]
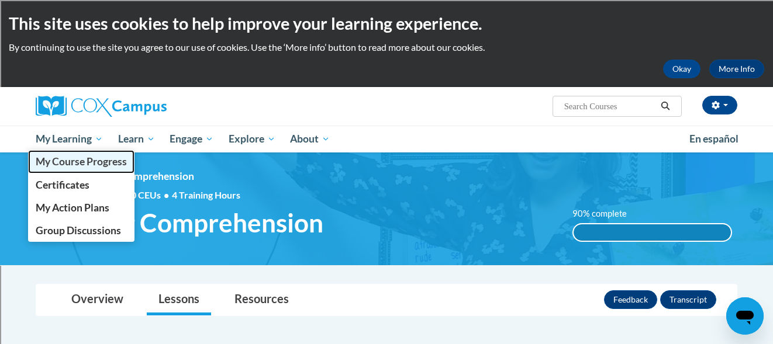
click at [60, 164] on span "My Course Progress" at bounding box center [81, 162] width 91 height 12
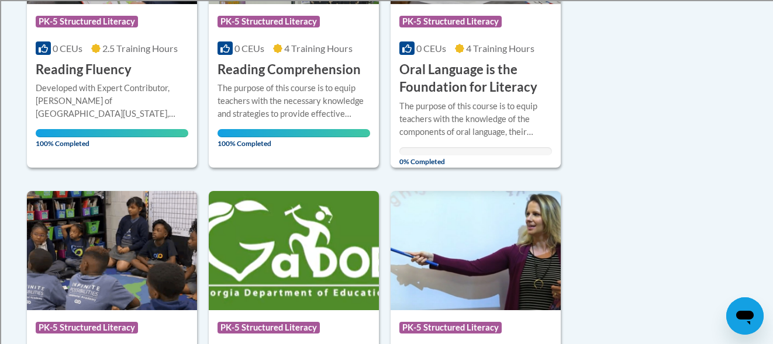
scroll to position [732, 0]
